Goal: Book appointment/travel/reservation

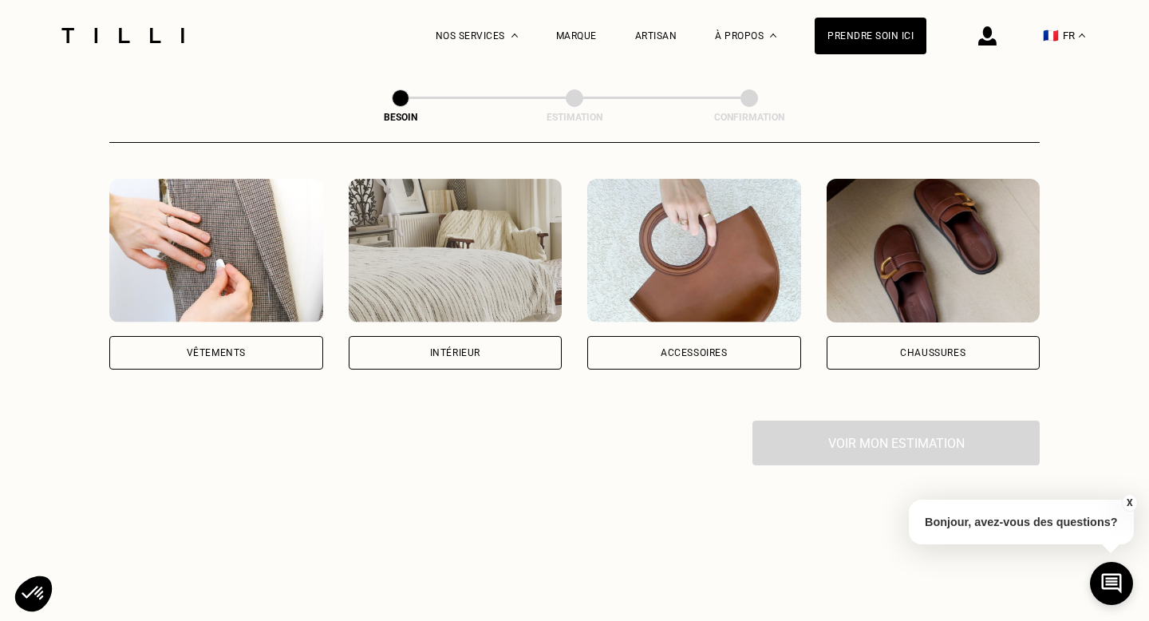
scroll to position [259, 0]
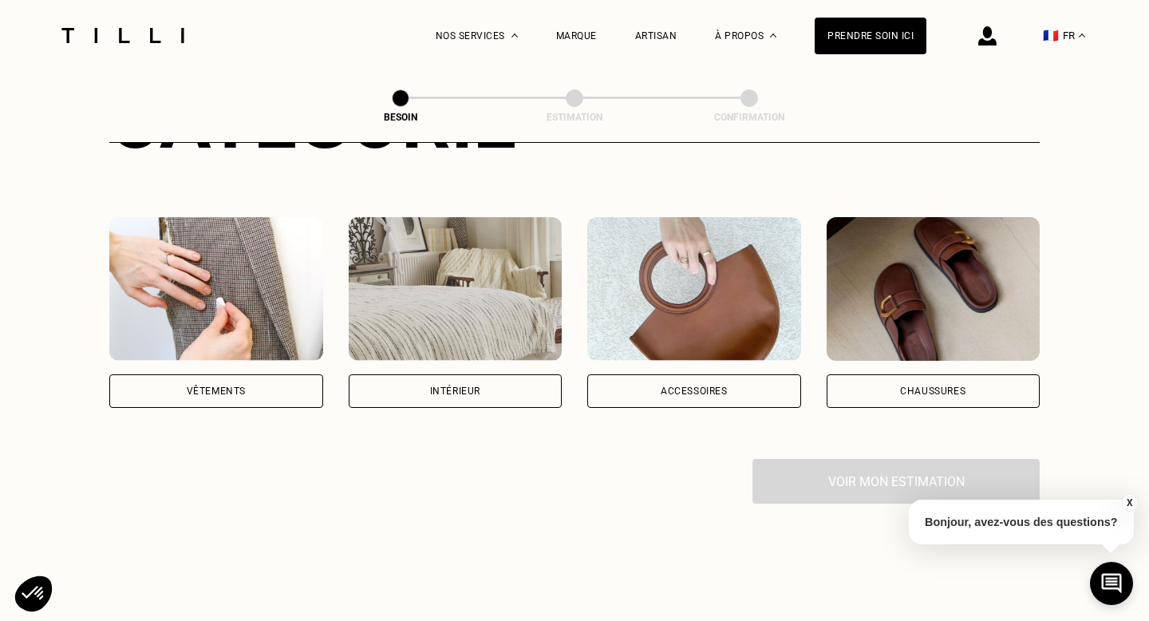
click at [492, 376] on div "Intérieur" at bounding box center [456, 391] width 214 height 34
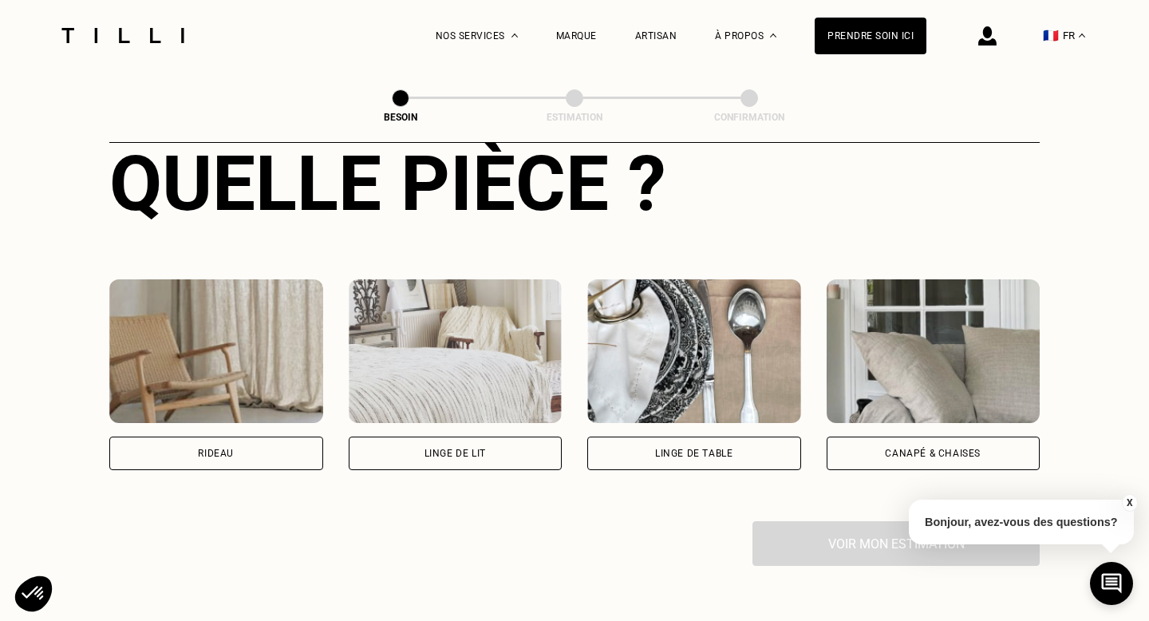
scroll to position [635, 0]
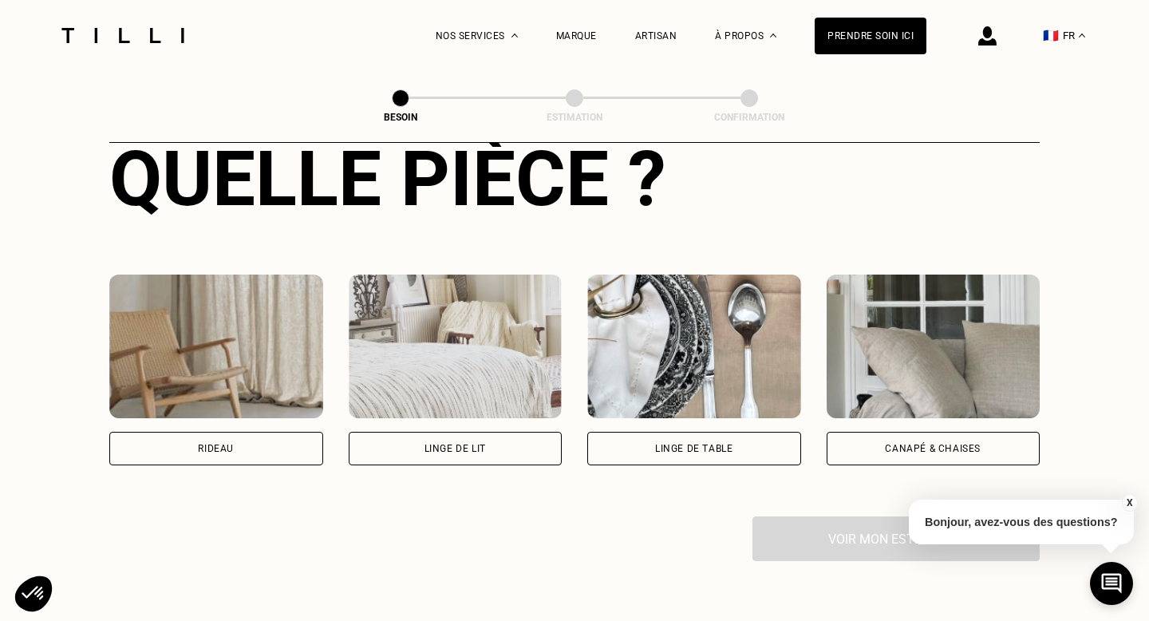
click at [429, 444] on div "Linge de lit" at bounding box center [455, 449] width 61 height 10
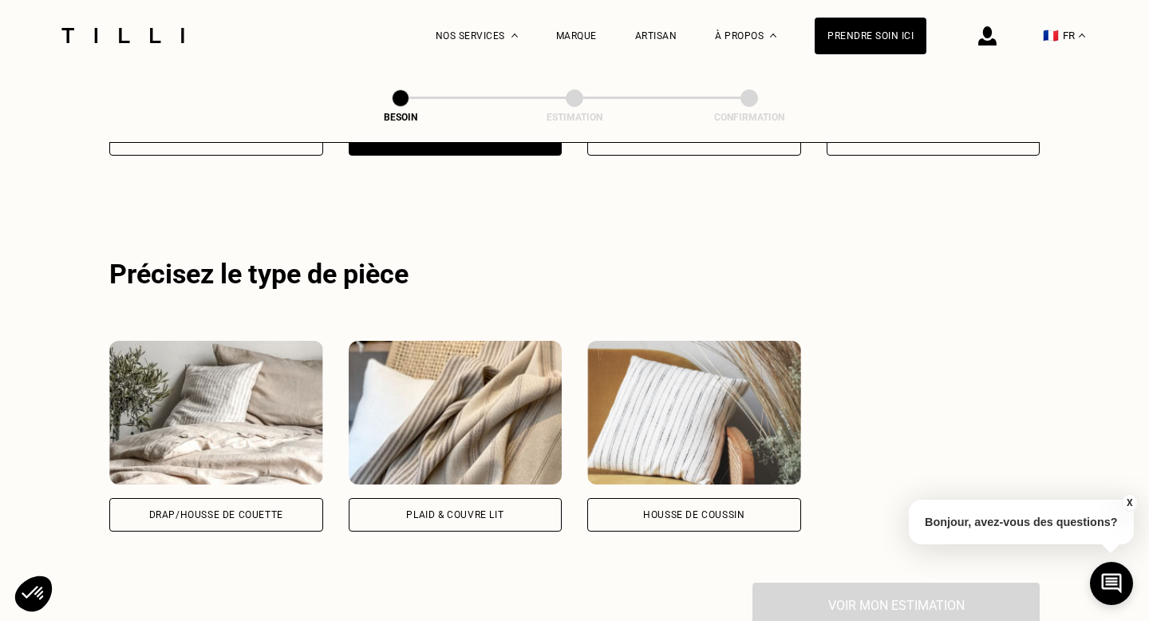
scroll to position [953, 0]
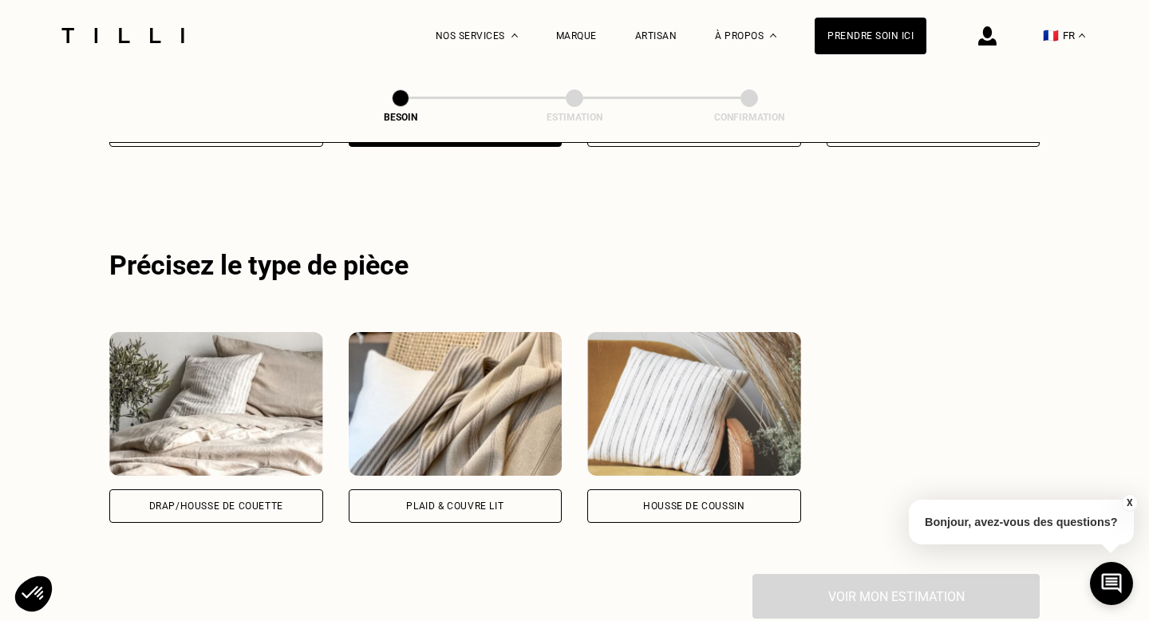
click at [430, 501] on div "Plaid & couvre lit" at bounding box center [454, 506] width 97 height 10
select select "FR"
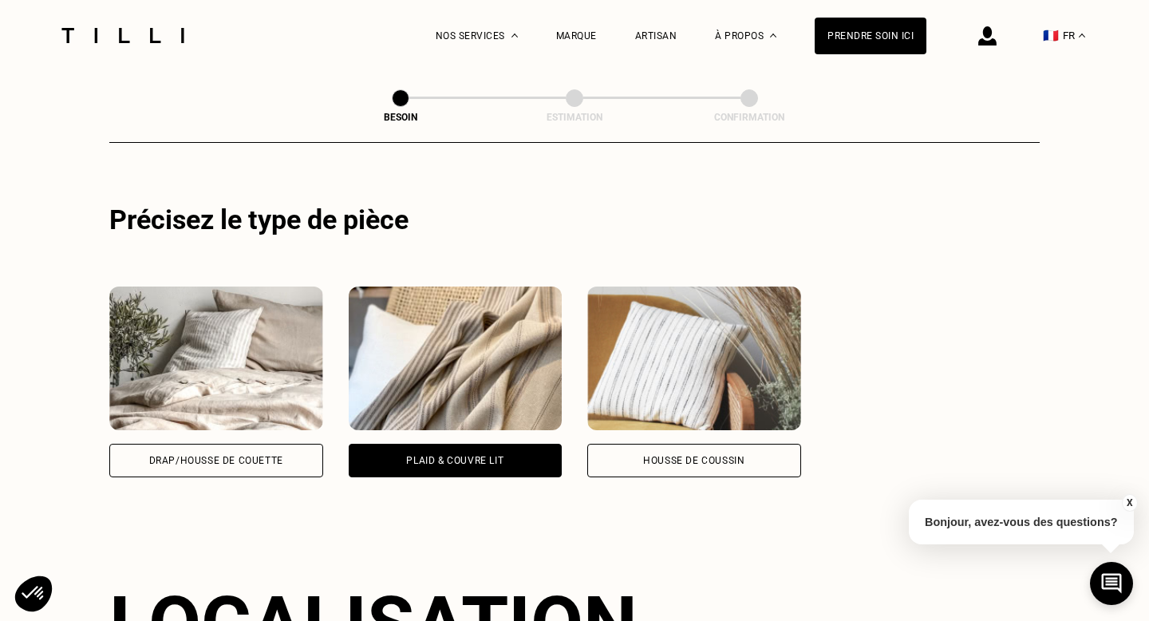
scroll to position [967, 0]
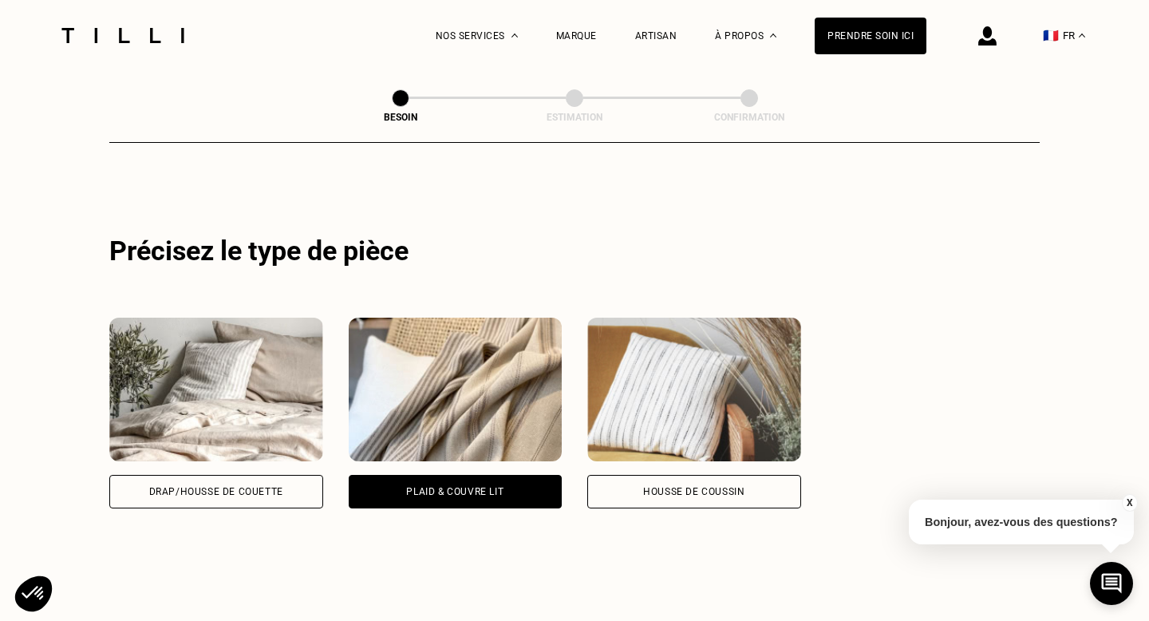
click at [264, 487] on div "Drap/Housse de couette" at bounding box center [216, 492] width 134 height 10
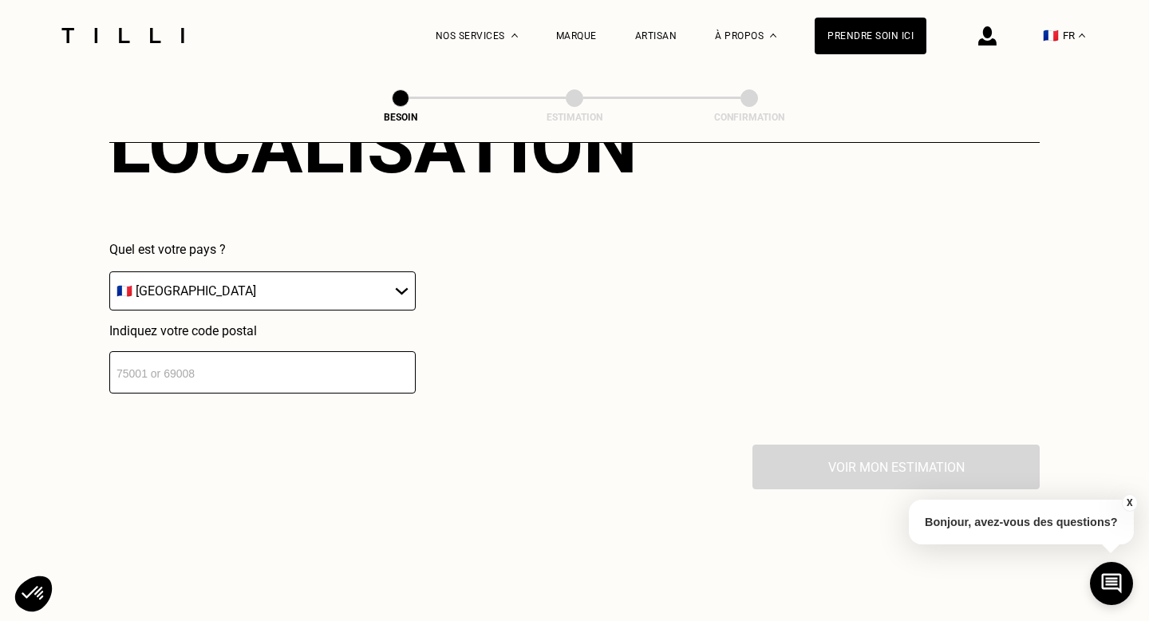
scroll to position [1499, 0]
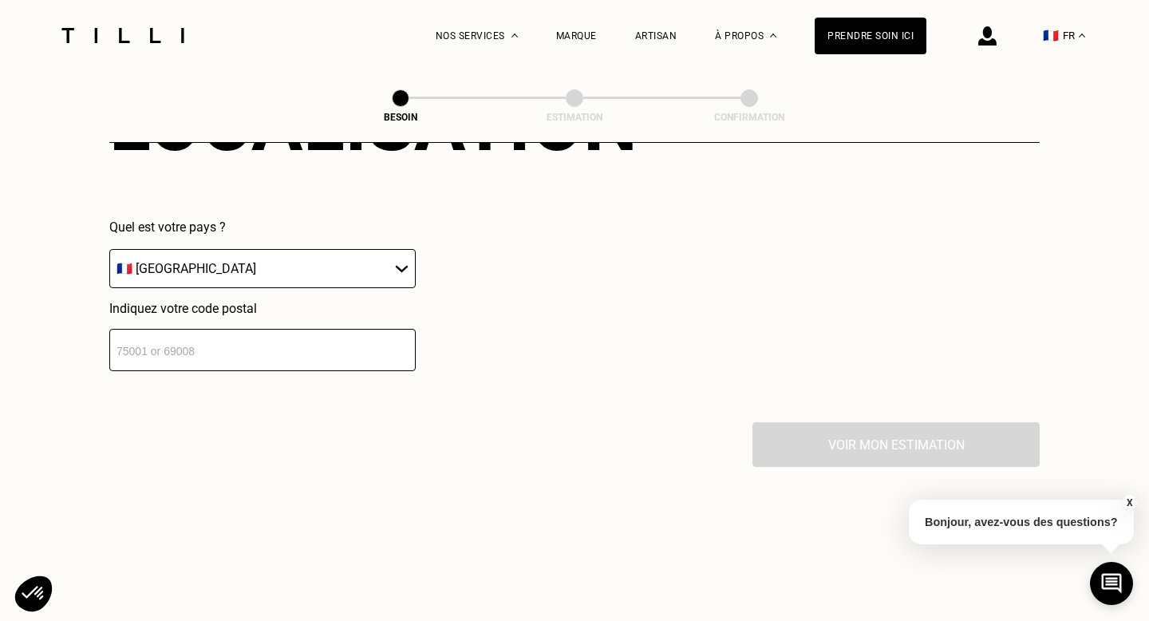
click at [241, 347] on input "number" at bounding box center [262, 350] width 306 height 42
paste input "78000"
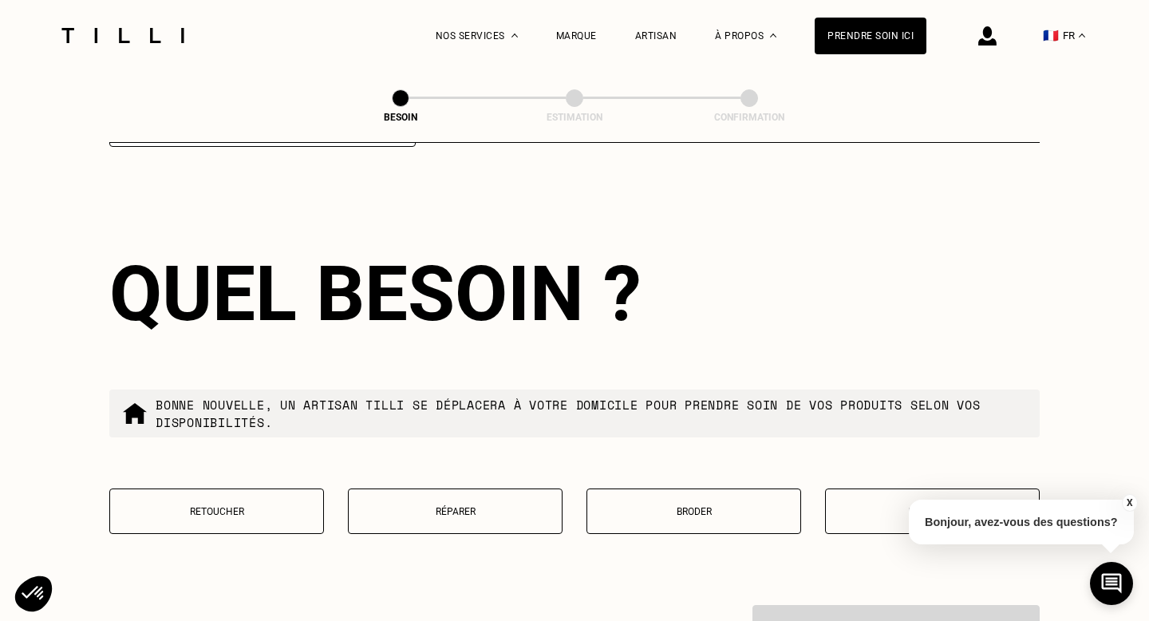
scroll to position [1723, 0]
type input "78000"
click at [268, 506] on p "Retoucher" at bounding box center [216, 511] width 197 height 11
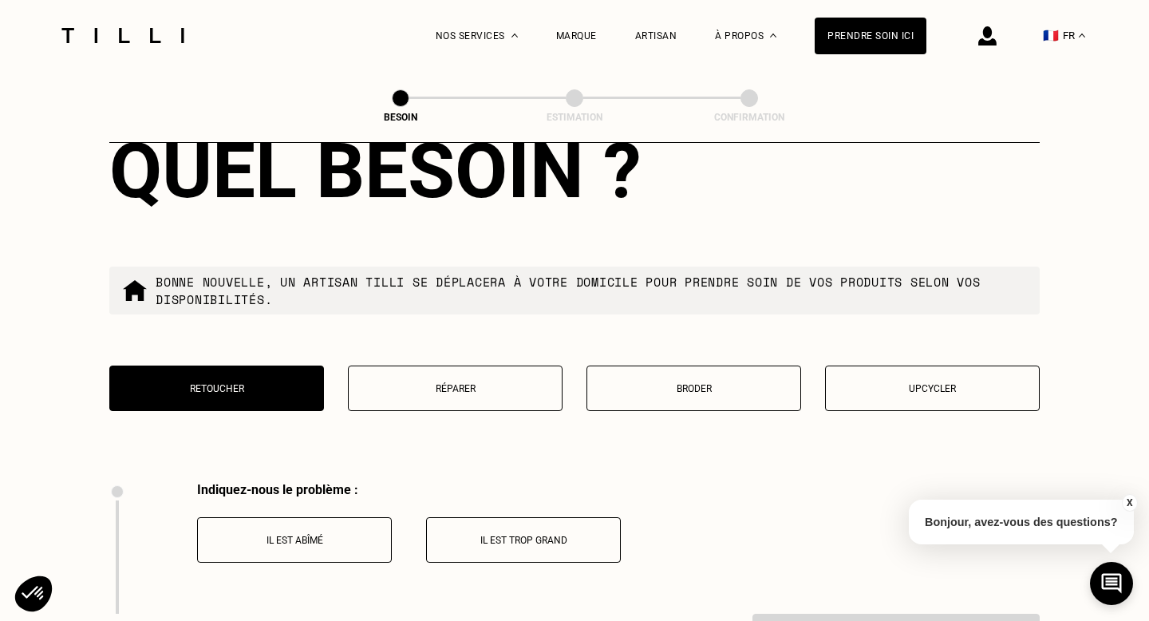
scroll to position [1915, 0]
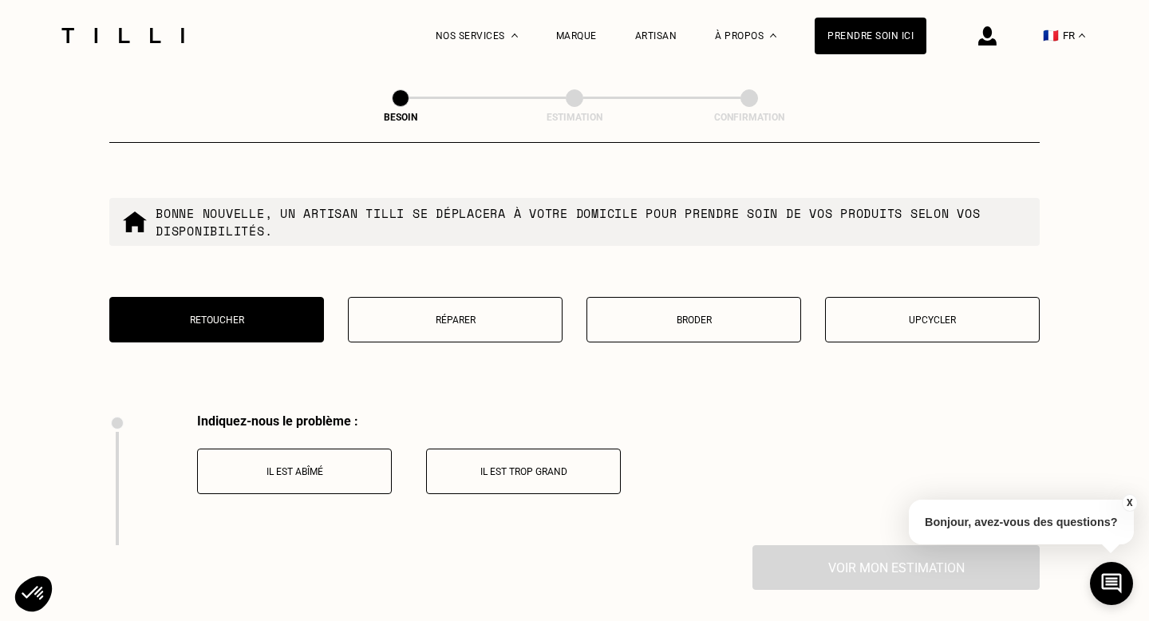
click at [302, 484] on div "Indiquez-nous le problème : Il est abîmé Il est trop grand" at bounding box center [365, 479] width 512 height 132
click at [287, 466] on p "Il est abîmé" at bounding box center [294, 471] width 177 height 11
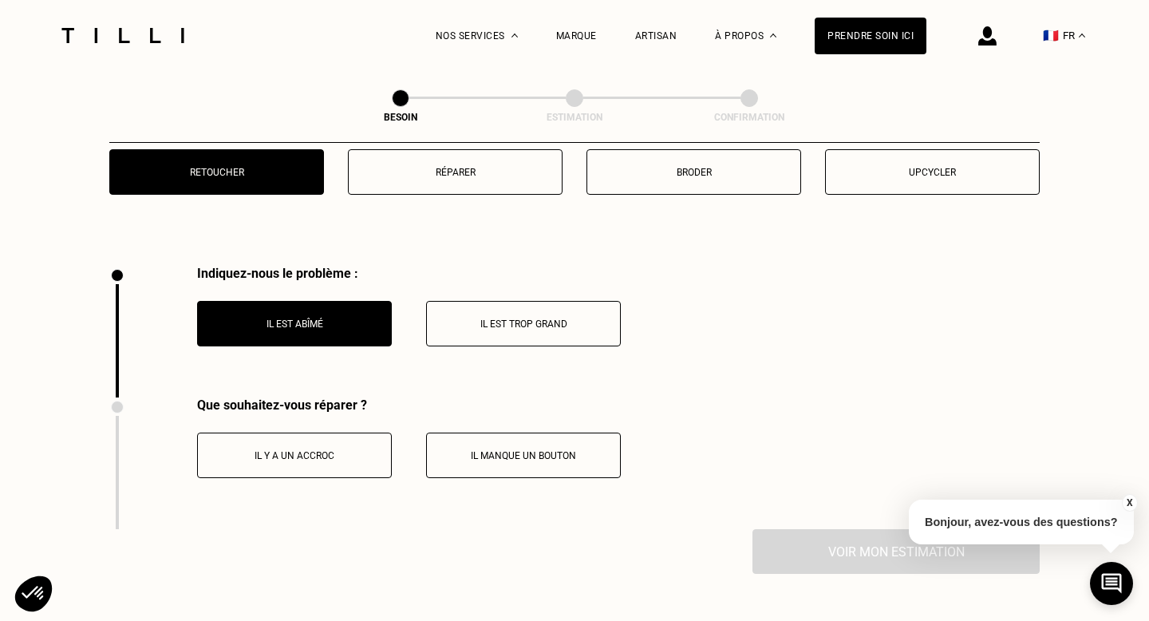
scroll to position [2063, 0]
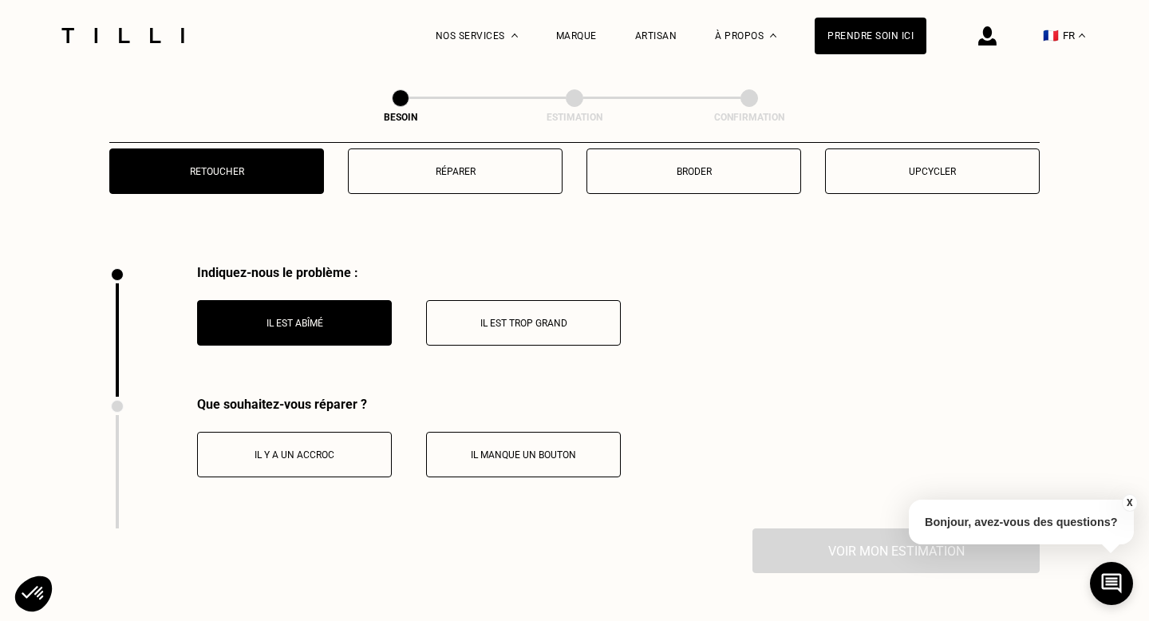
click at [322, 449] on p "Il y a un accroc" at bounding box center [294, 454] width 177 height 11
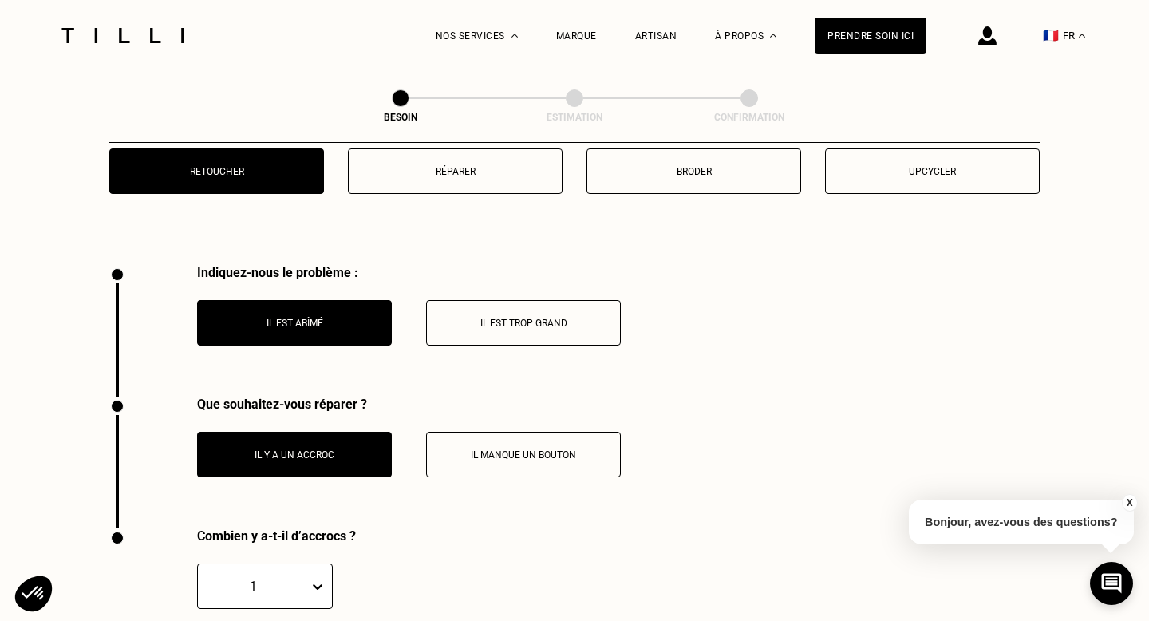
scroll to position [1835, 0]
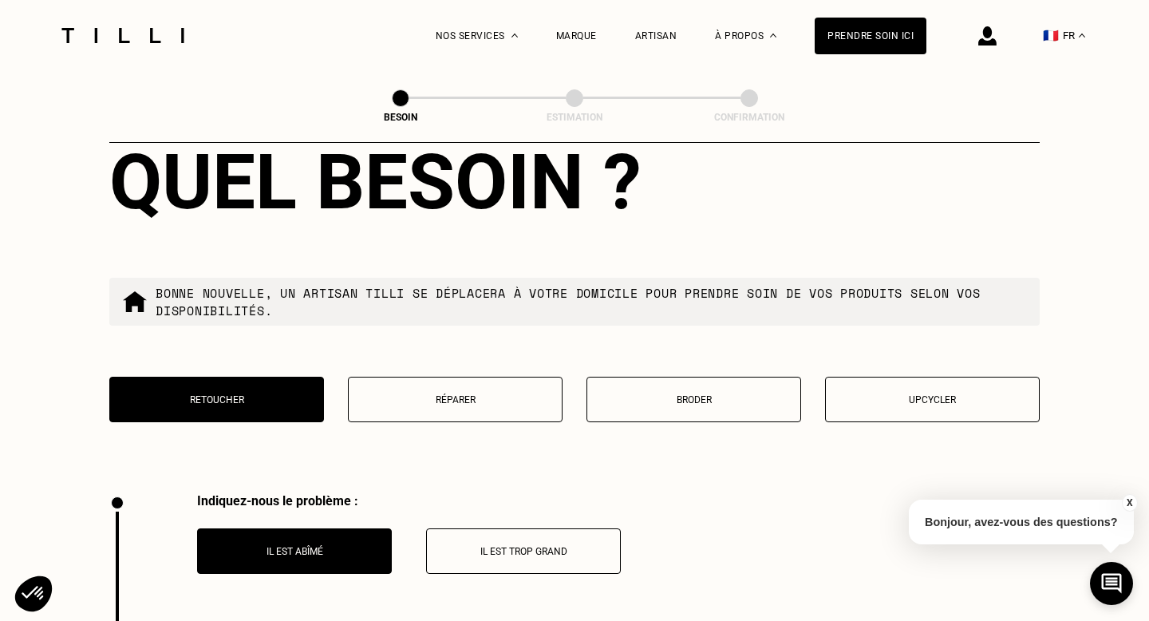
click at [651, 387] on button "Broder" at bounding box center [694, 399] width 215 height 45
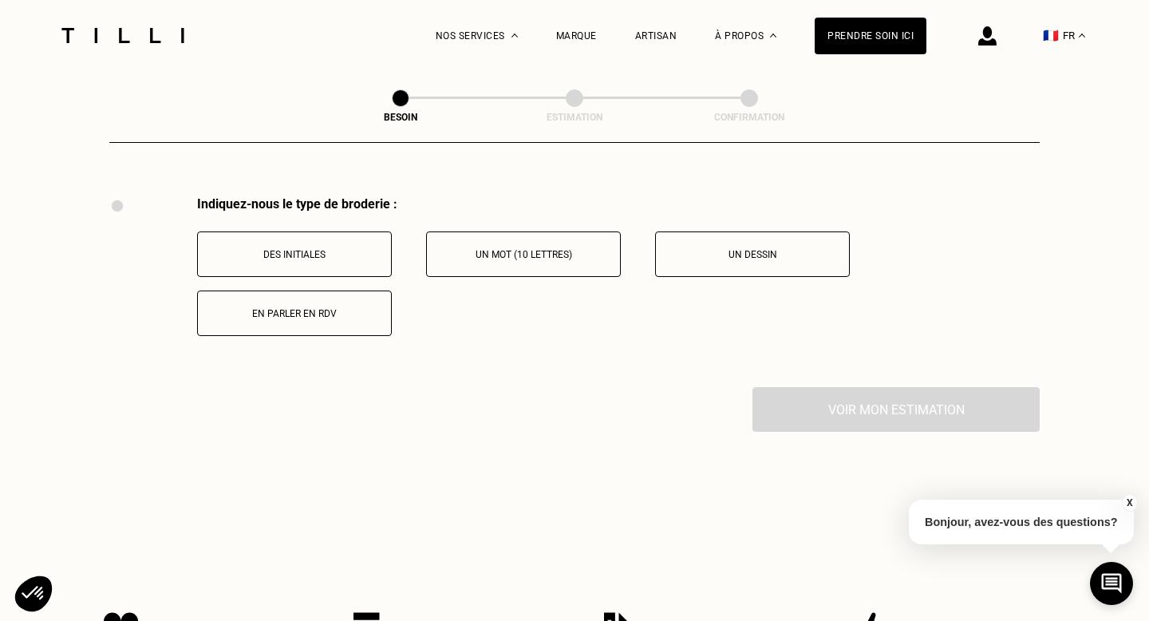
scroll to position [1924, 0]
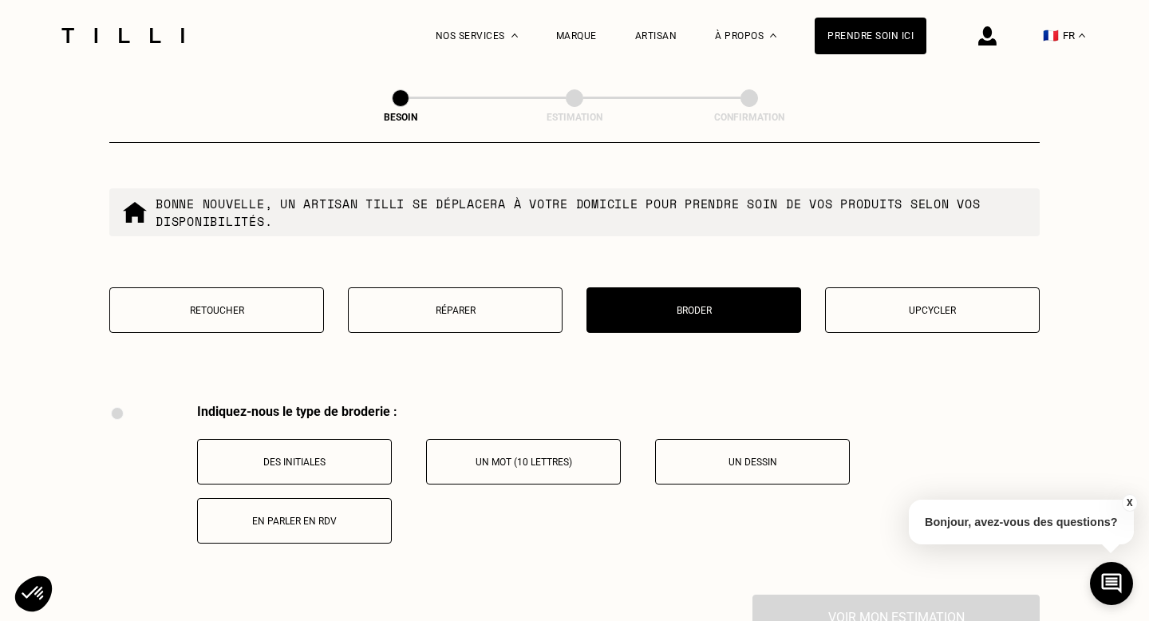
click at [468, 307] on button "Réparer" at bounding box center [455, 309] width 215 height 45
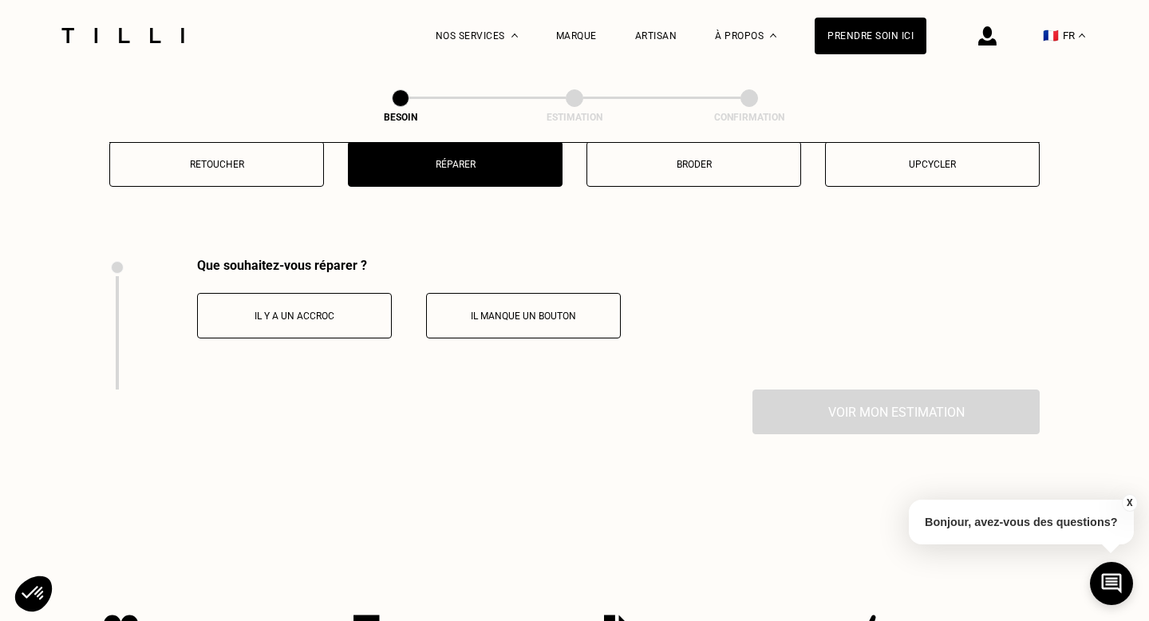
scroll to position [2032, 0]
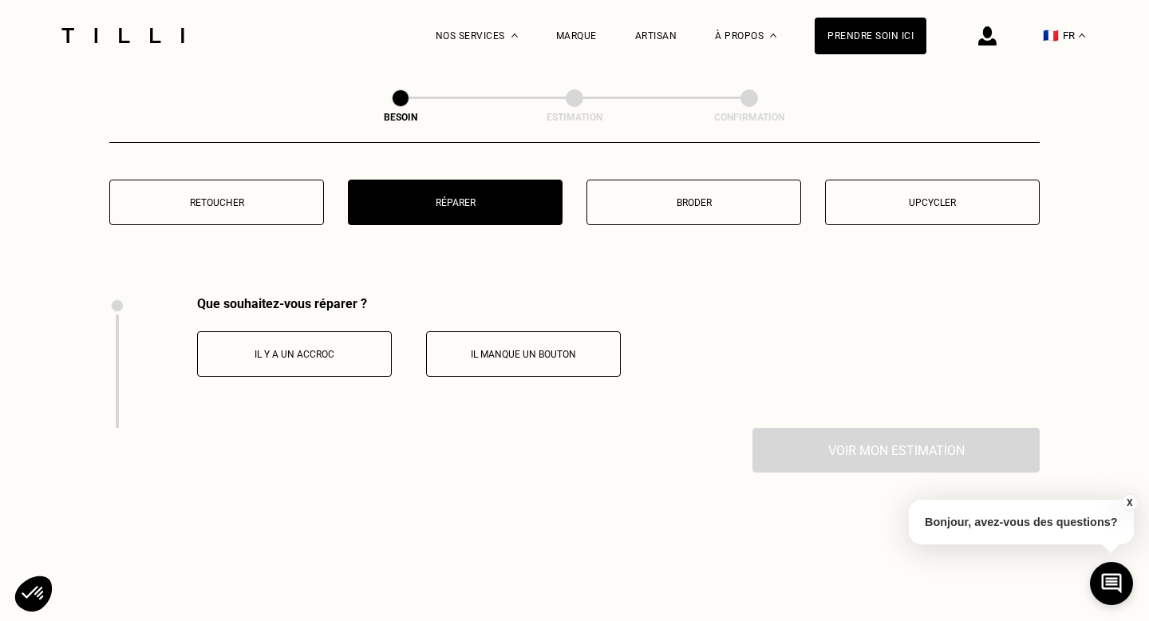
click at [338, 346] on button "Il y a un accroc" at bounding box center [294, 353] width 195 height 45
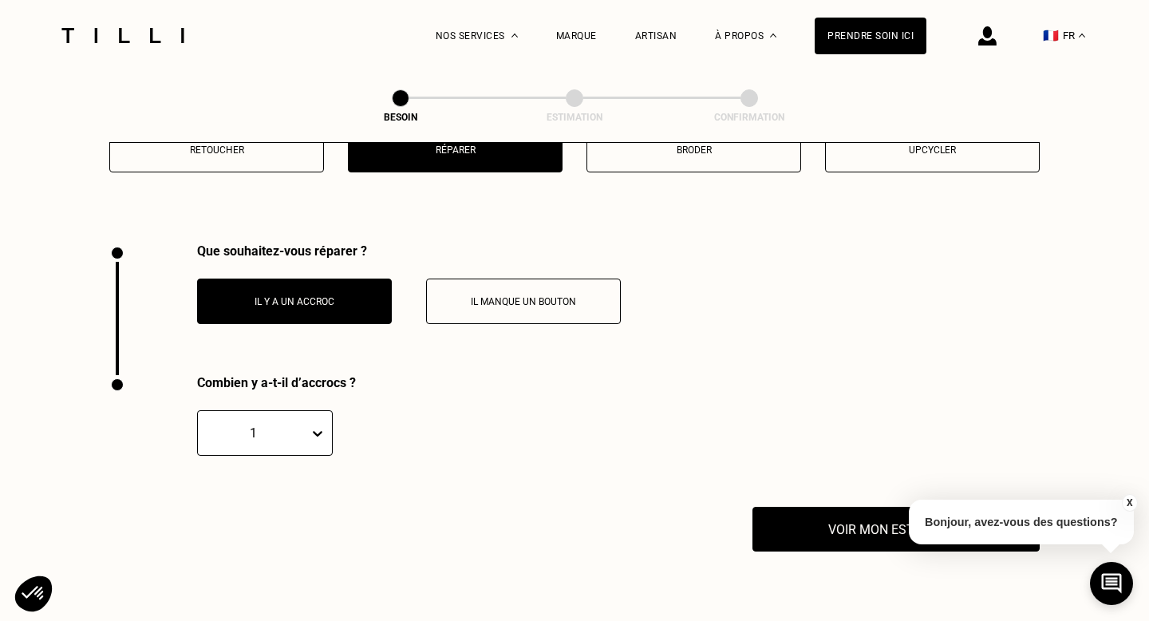
click at [318, 416] on div "1" at bounding box center [265, 432] width 136 height 45
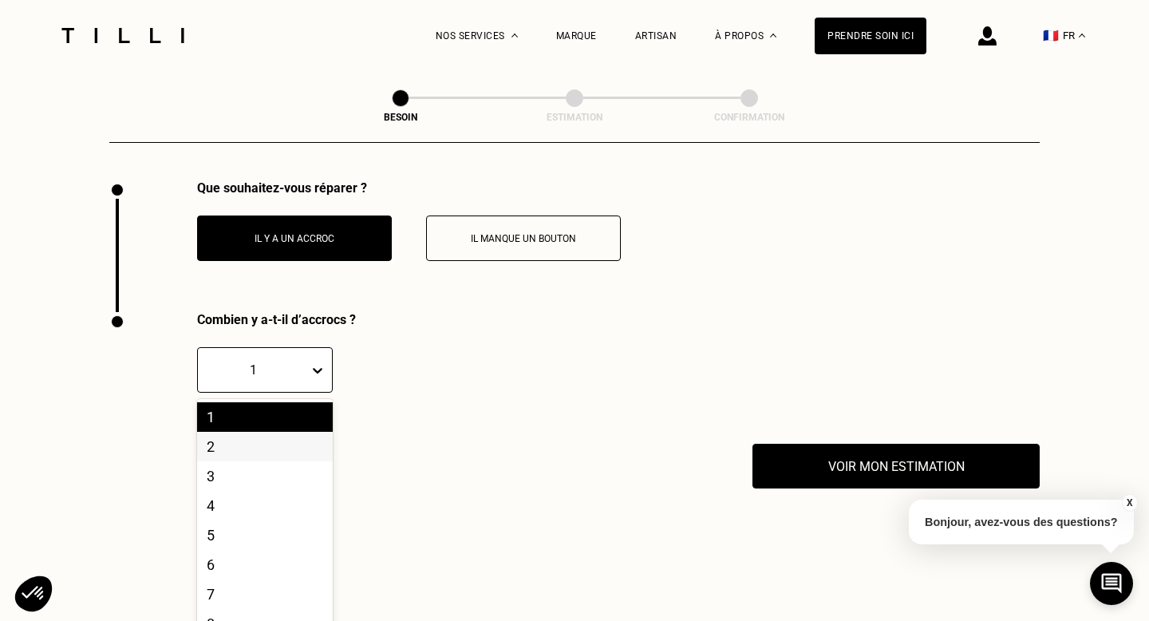
scroll to position [2154, 0]
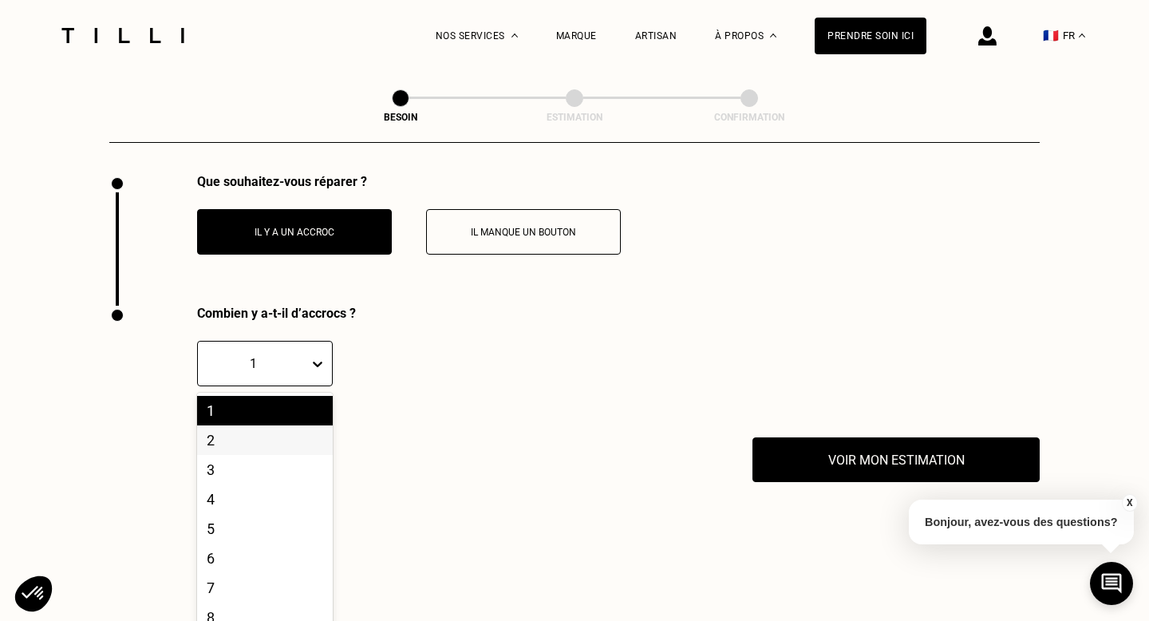
click at [275, 425] on div "2" at bounding box center [265, 440] width 136 height 30
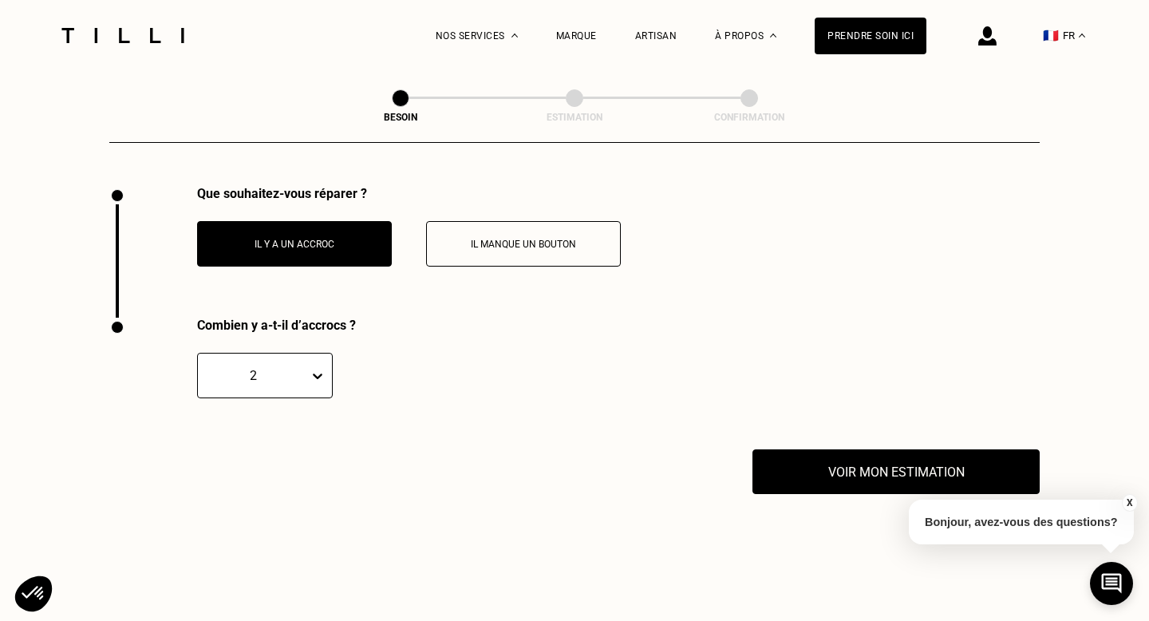
scroll to position [2141, 0]
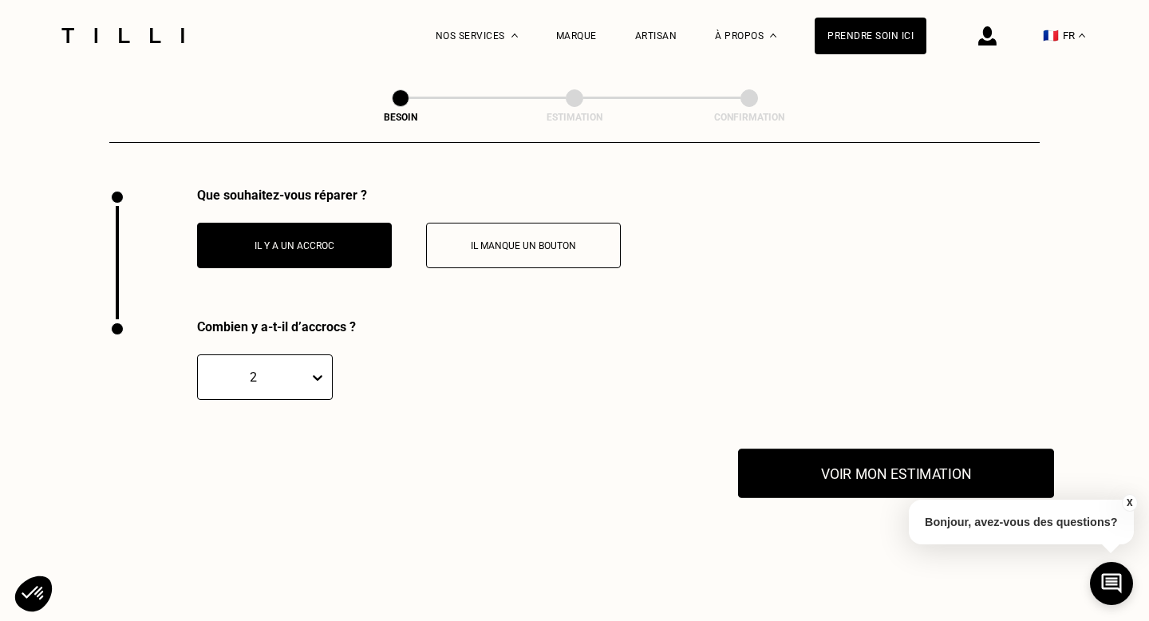
click at [844, 449] on button "Voir mon estimation" at bounding box center [896, 473] width 316 height 49
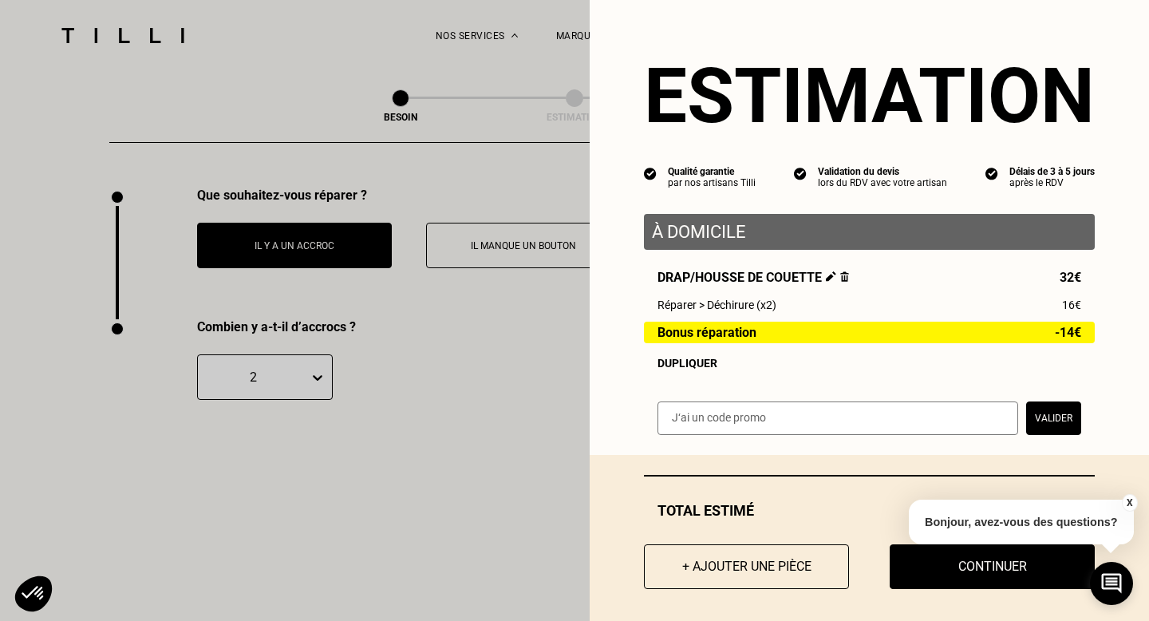
scroll to position [9, 0]
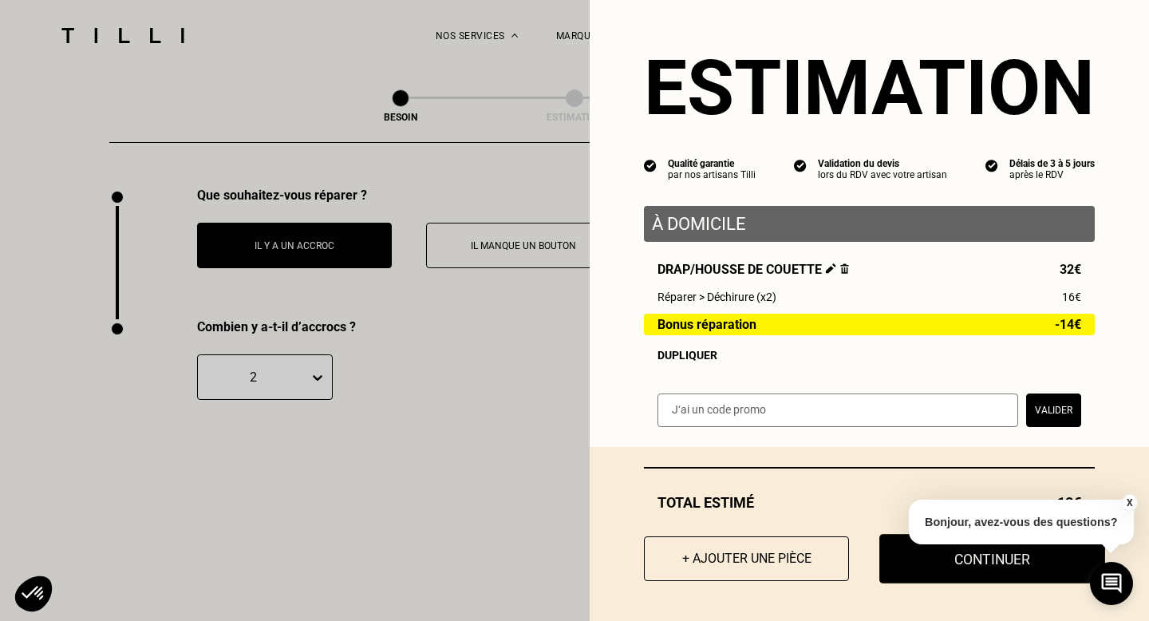
click at [935, 560] on button "Continuer" at bounding box center [993, 558] width 226 height 49
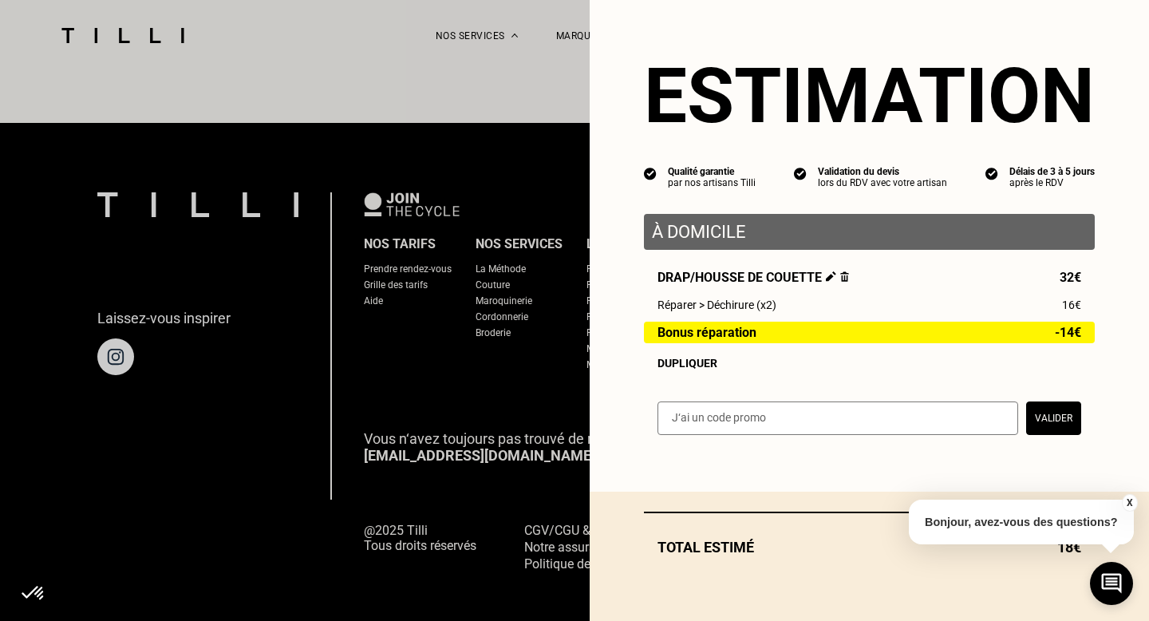
scroll to position [0, 0]
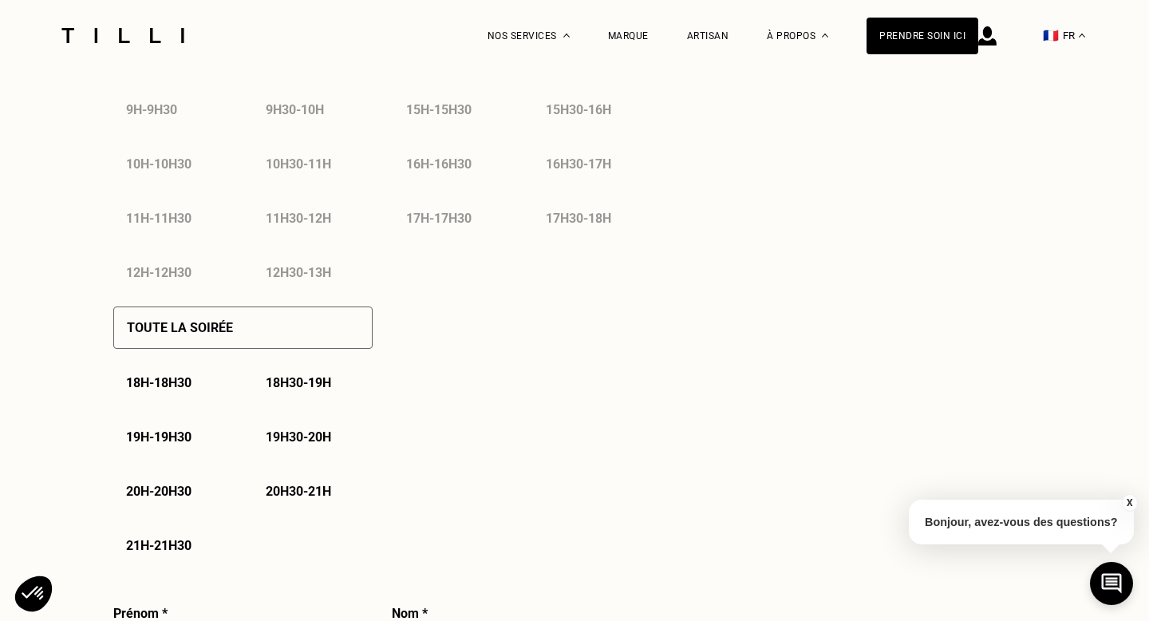
select select "FR"
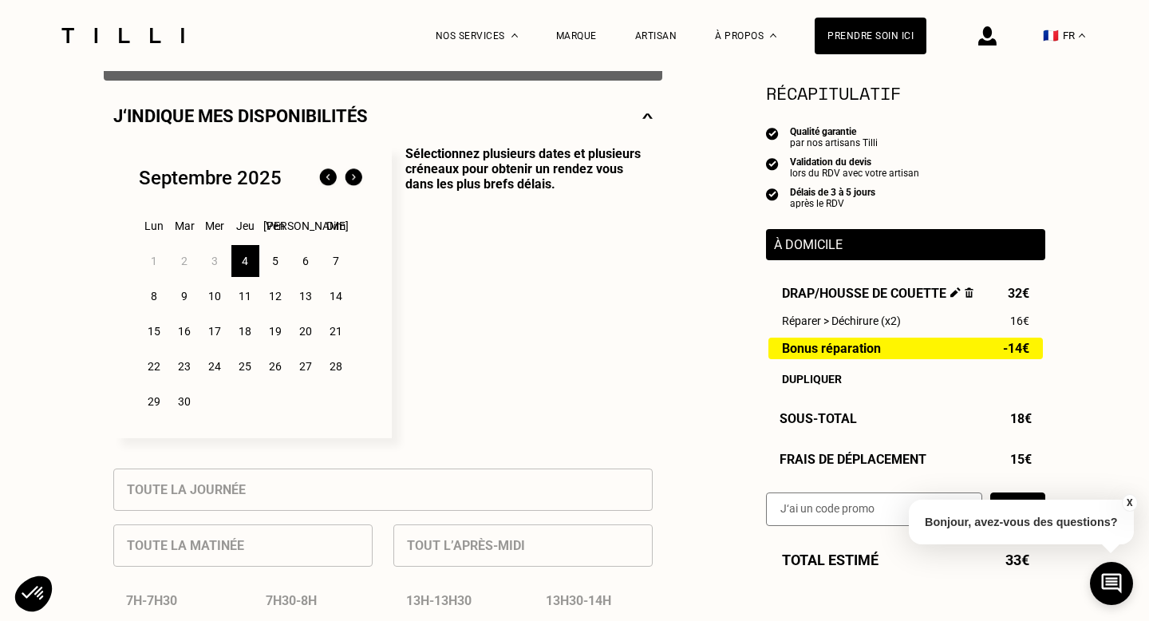
scroll to position [339, 0]
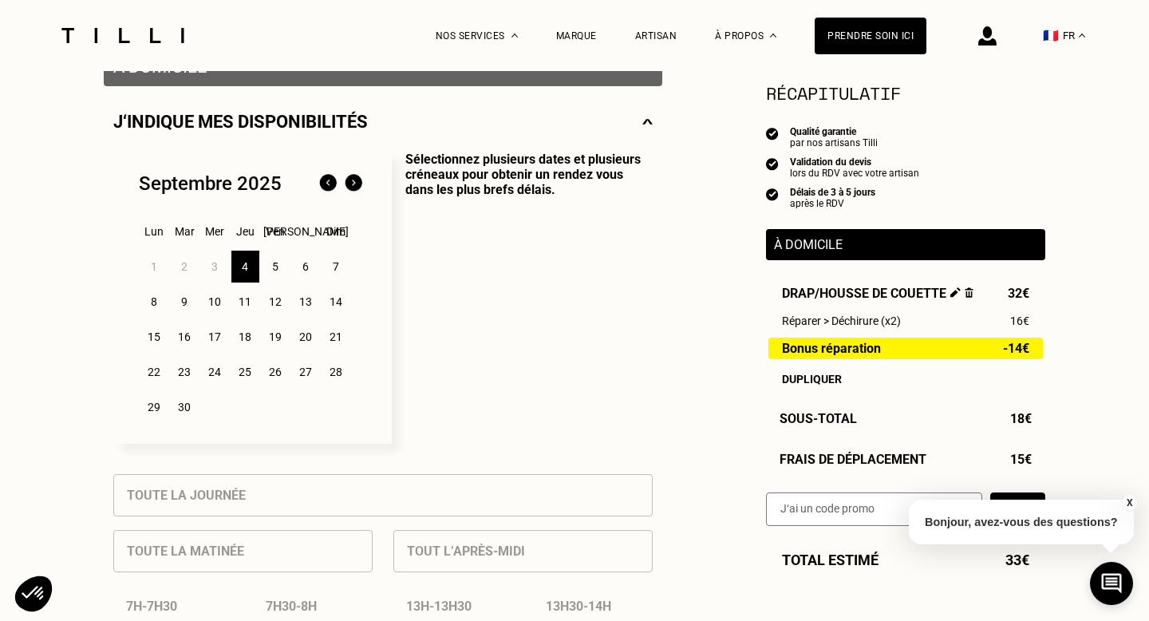
click at [157, 302] on div "8" at bounding box center [154, 302] width 28 height 32
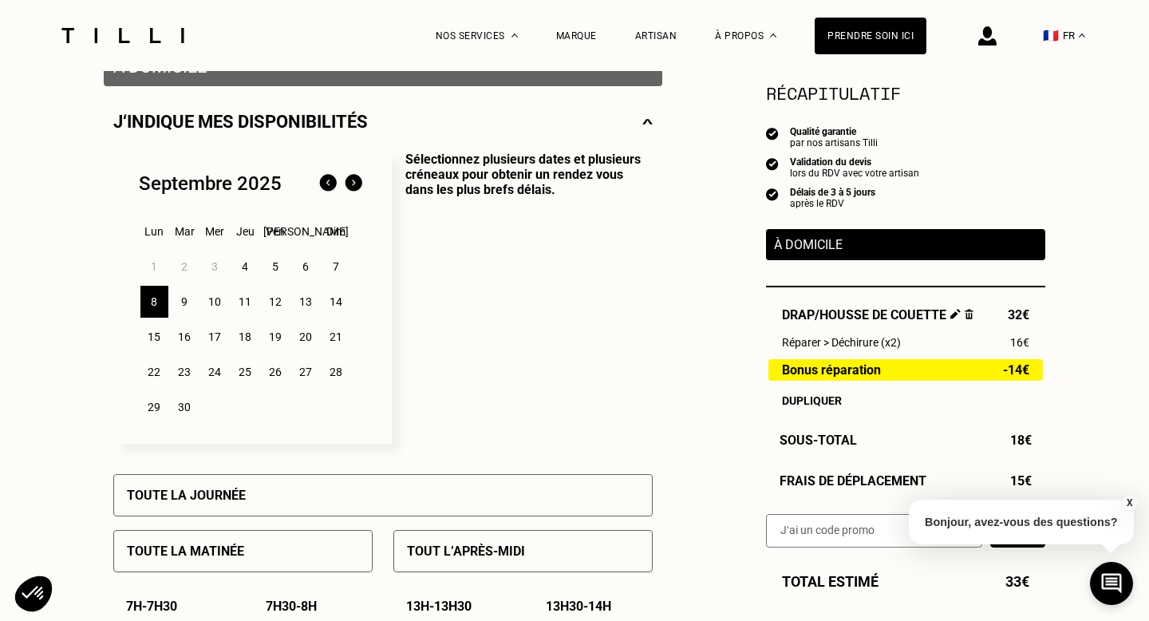
click at [155, 377] on div "22" at bounding box center [154, 372] width 28 height 32
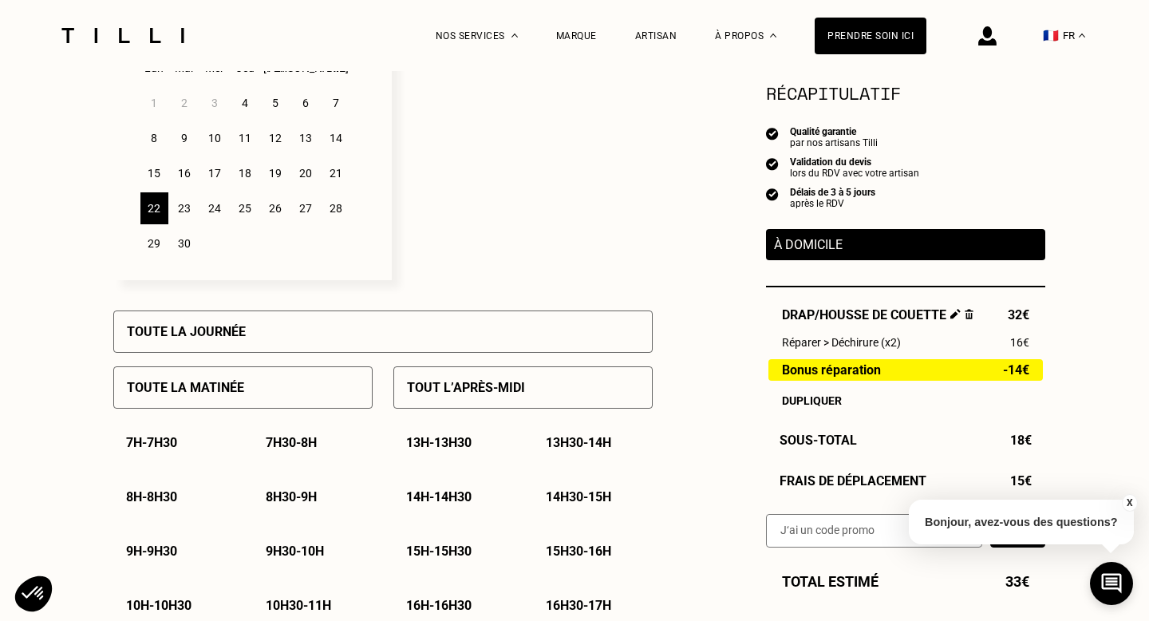
scroll to position [510, 0]
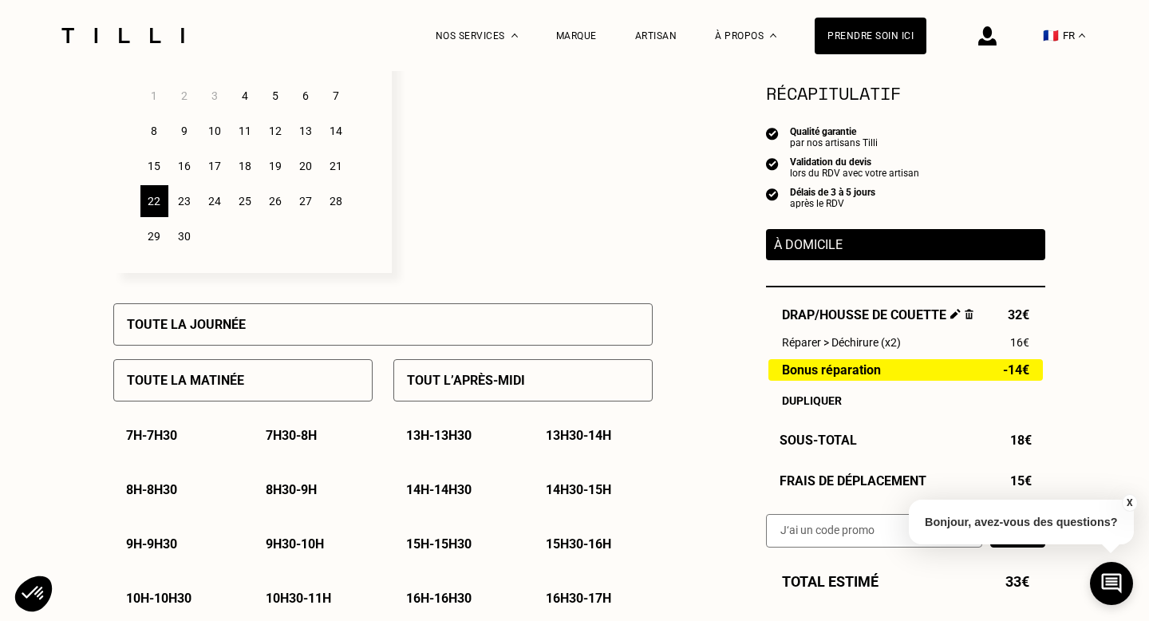
click at [182, 306] on div "Toute la journée" at bounding box center [383, 324] width 540 height 42
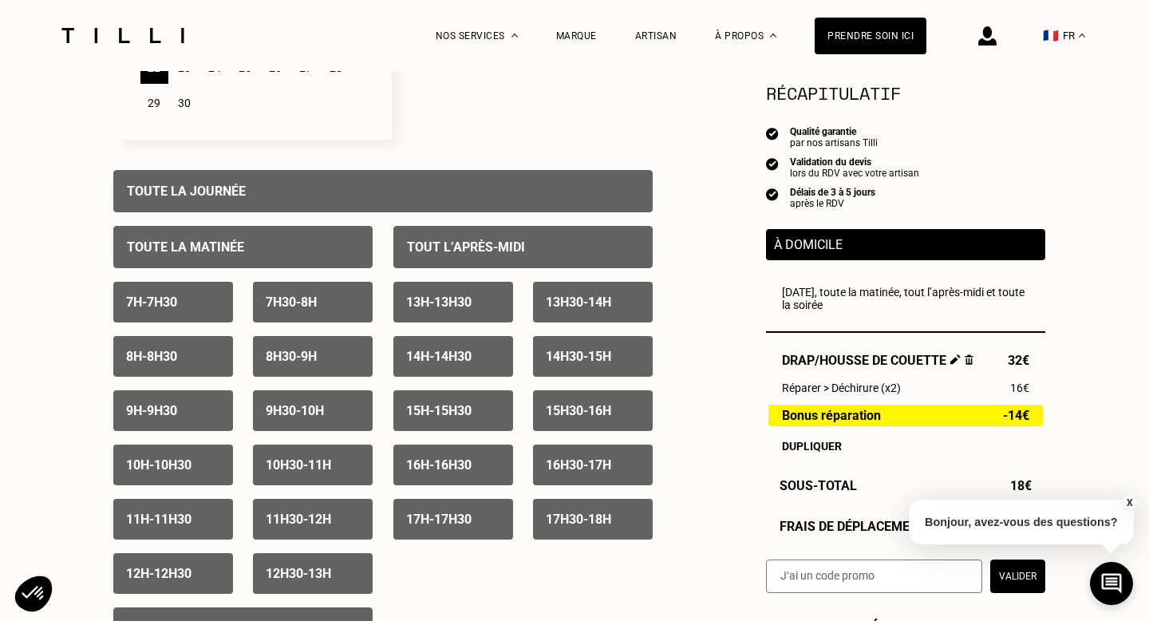
scroll to position [645, 0]
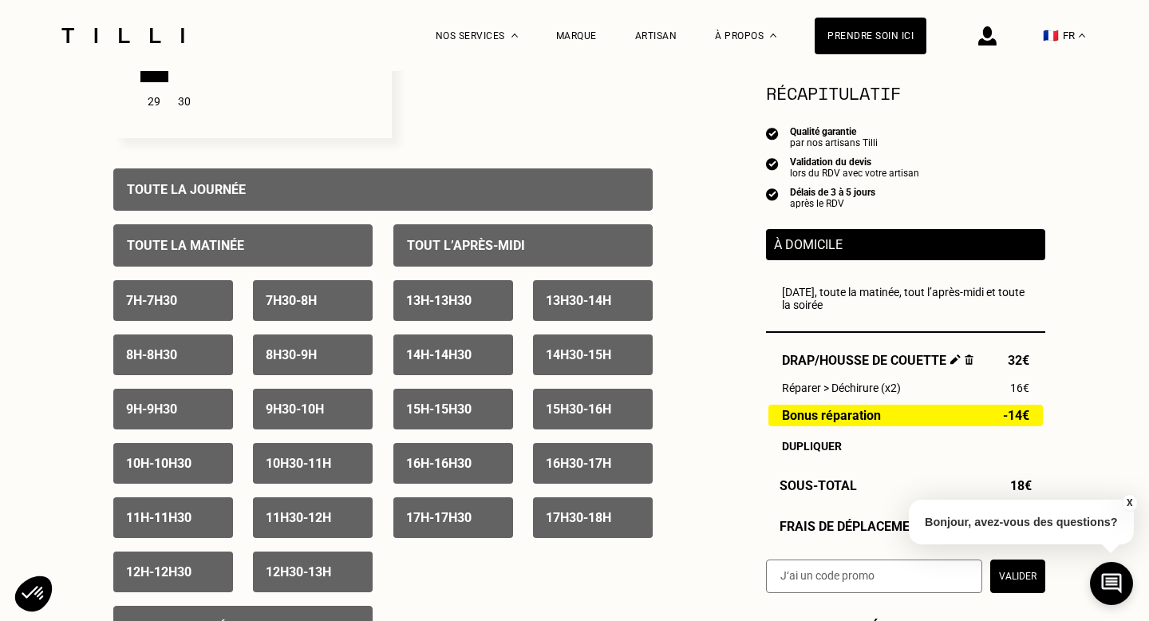
click at [234, 241] on p "Toute la matinée" at bounding box center [185, 245] width 117 height 15
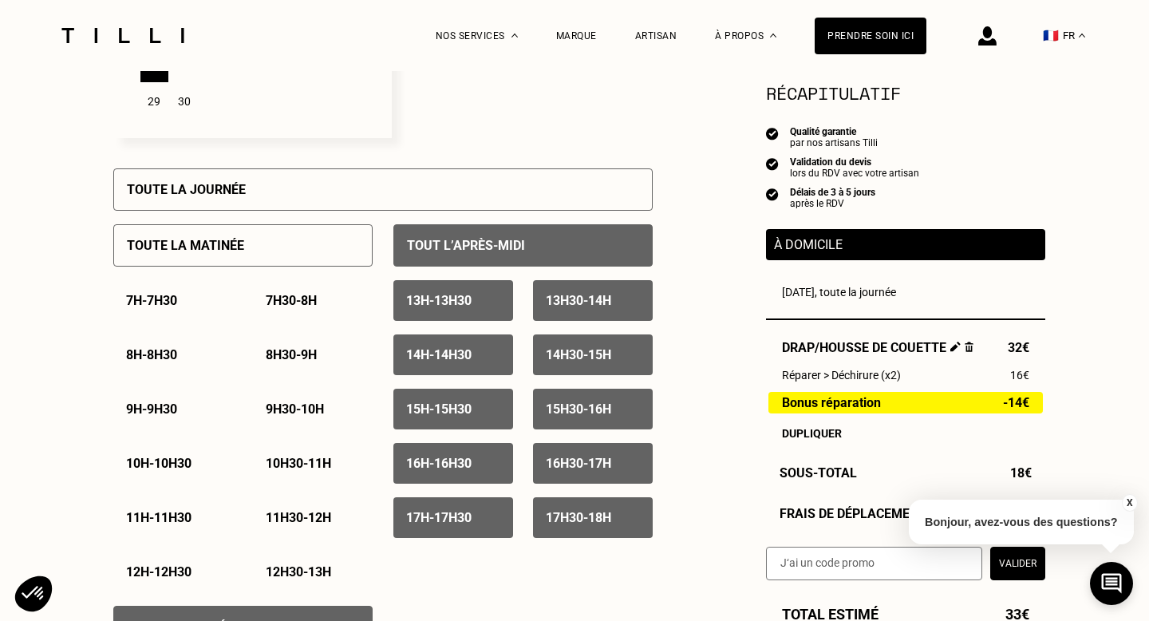
click at [310, 190] on div "Toute la journée" at bounding box center [383, 189] width 540 height 42
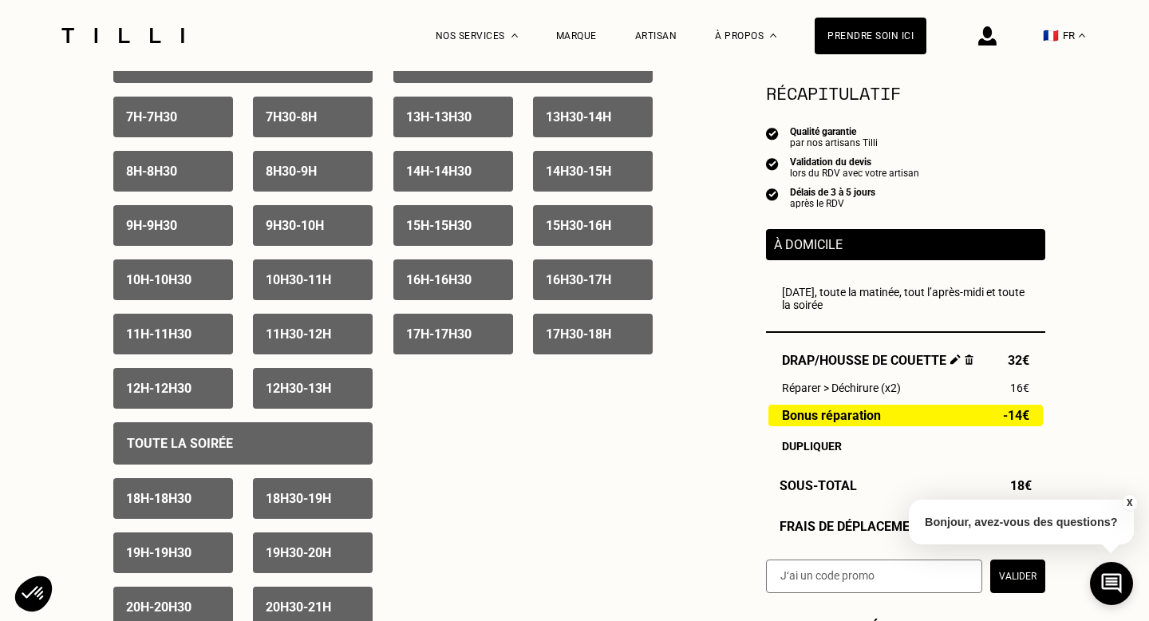
scroll to position [695, 0]
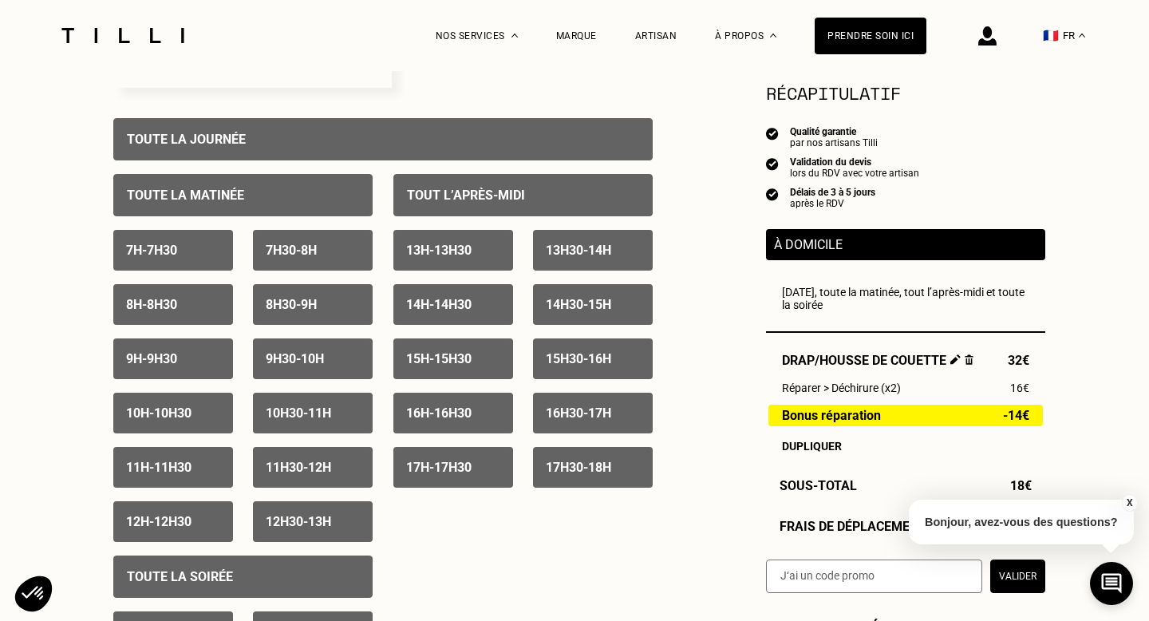
click at [199, 136] on p "Toute la journée" at bounding box center [186, 139] width 119 height 15
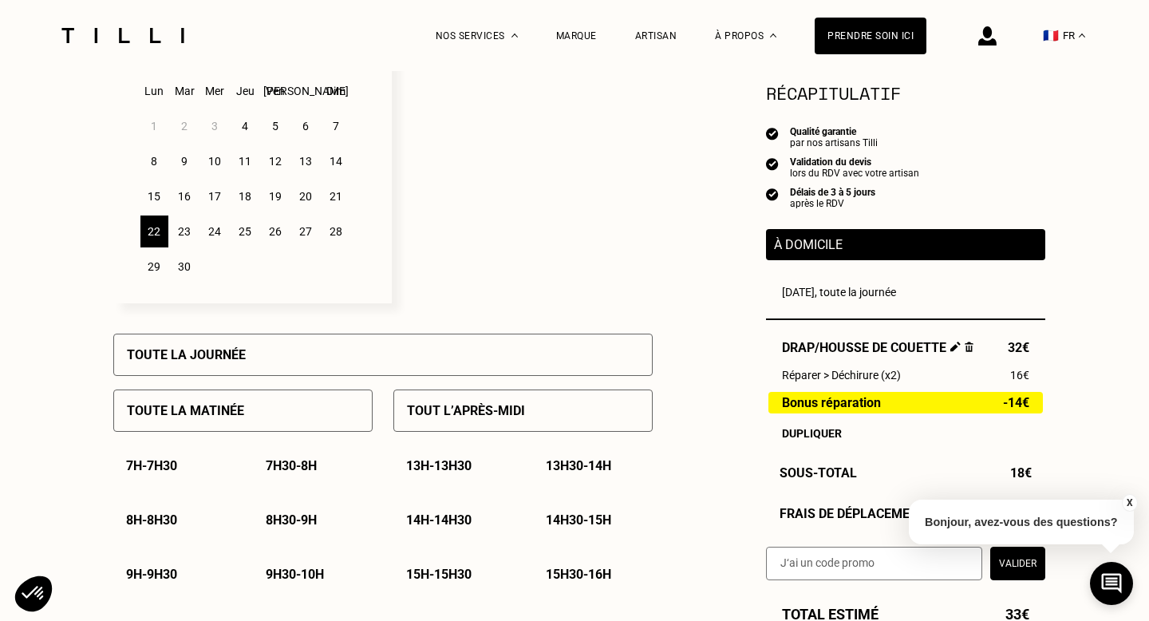
scroll to position [469, 0]
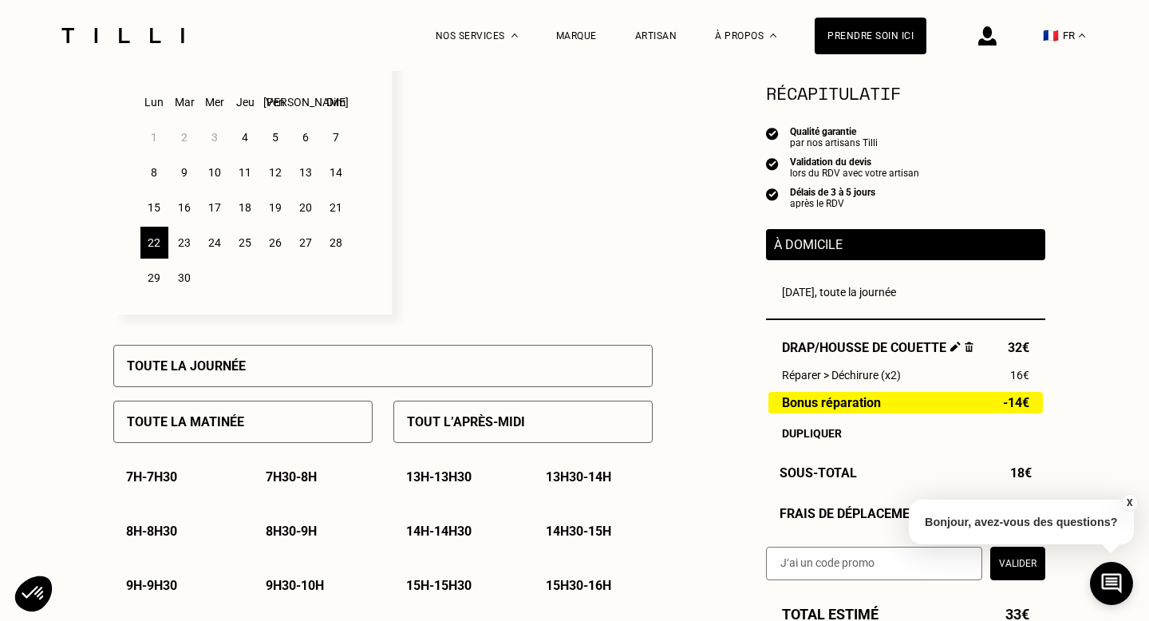
click at [152, 209] on div "15" at bounding box center [154, 208] width 28 height 32
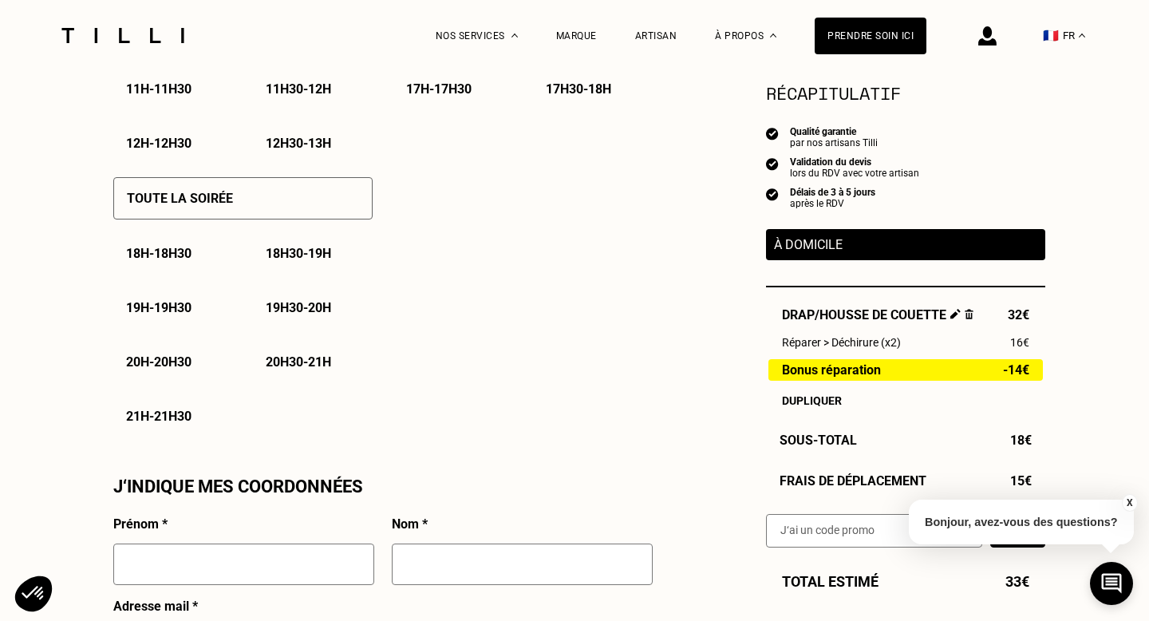
scroll to position [764, 0]
